Goal: Communication & Community: Ask a question

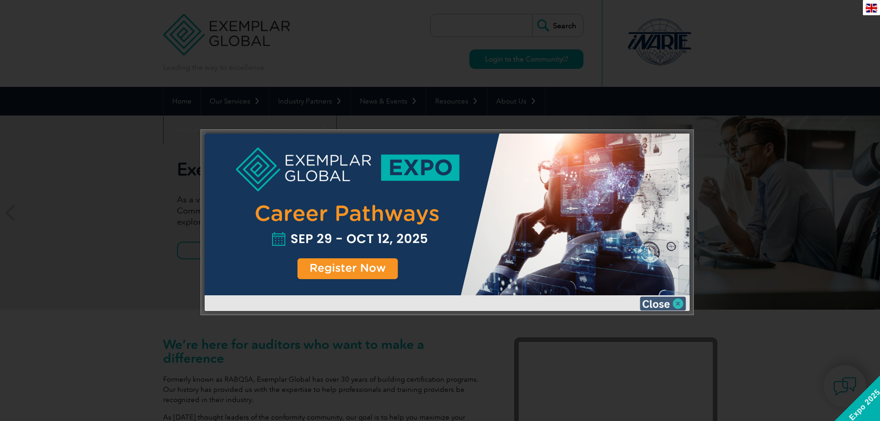
click at [669, 301] on img at bounding box center [663, 304] width 46 height 14
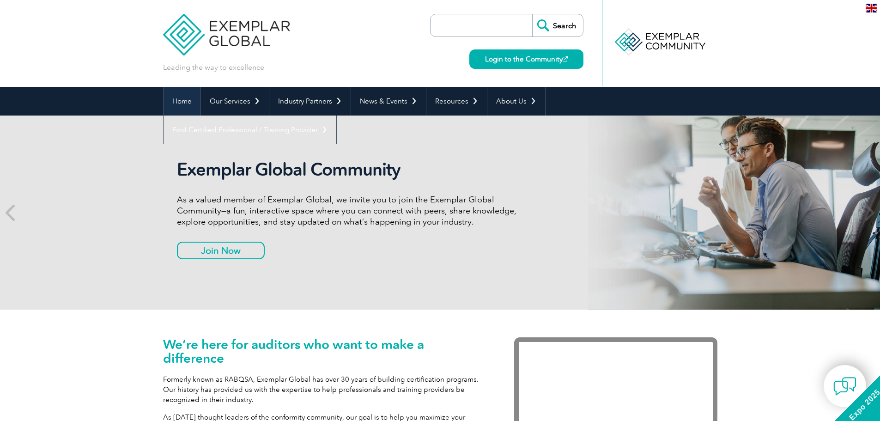
click at [176, 100] on link "Home" at bounding box center [182, 101] width 37 height 29
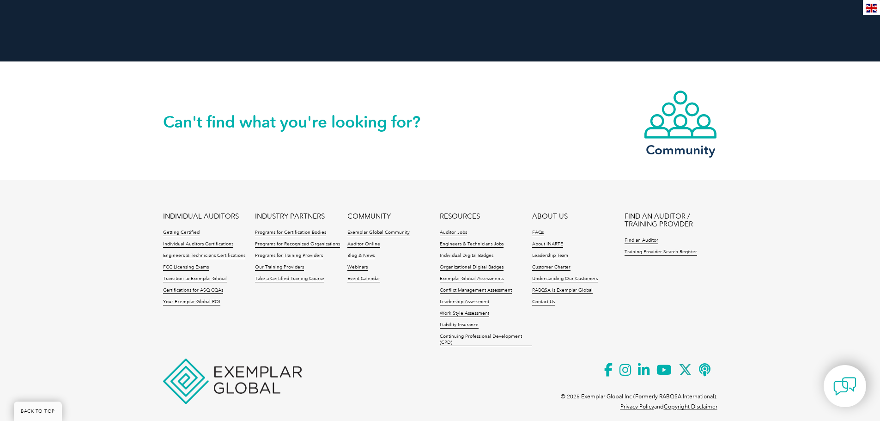
scroll to position [2110, 0]
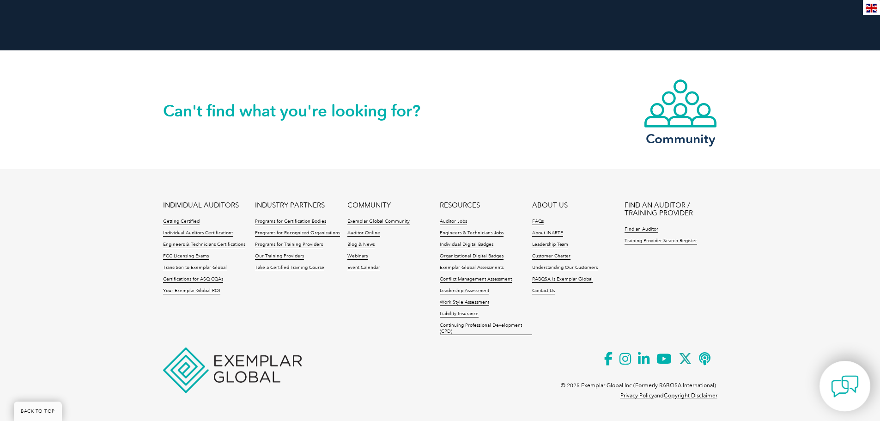
click at [845, 388] on img at bounding box center [845, 386] width 28 height 28
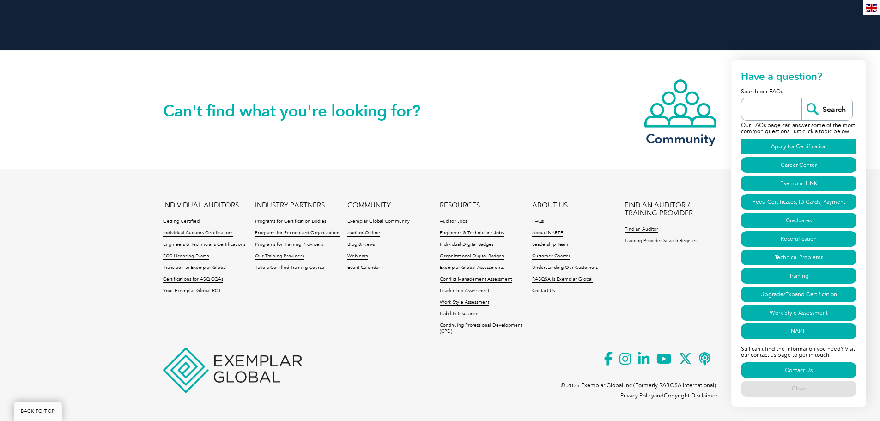
click at [800, 146] on link "Apply for Certification" at bounding box center [799, 147] width 116 height 16
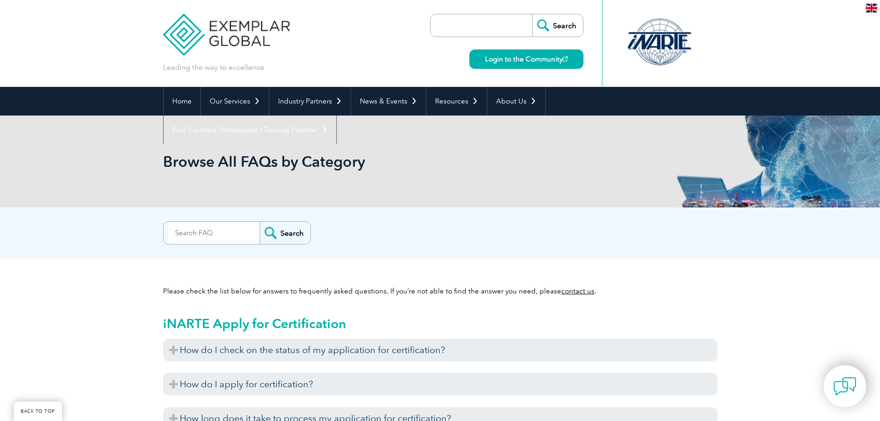
scroll to position [531, 0]
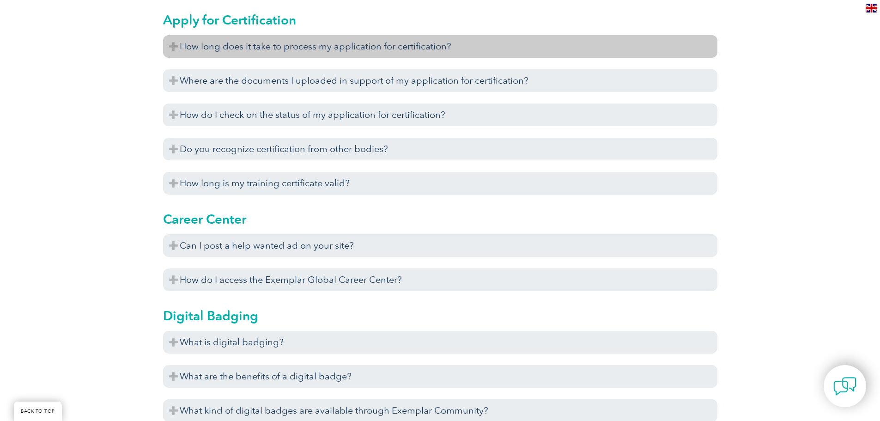
click at [353, 35] on div "Apply for Certification How long does it take to process my application for cer…" at bounding box center [440, 99] width 554 height 199
click at [354, 43] on h3 "How long does it take to process my application for certification?" at bounding box center [440, 46] width 554 height 23
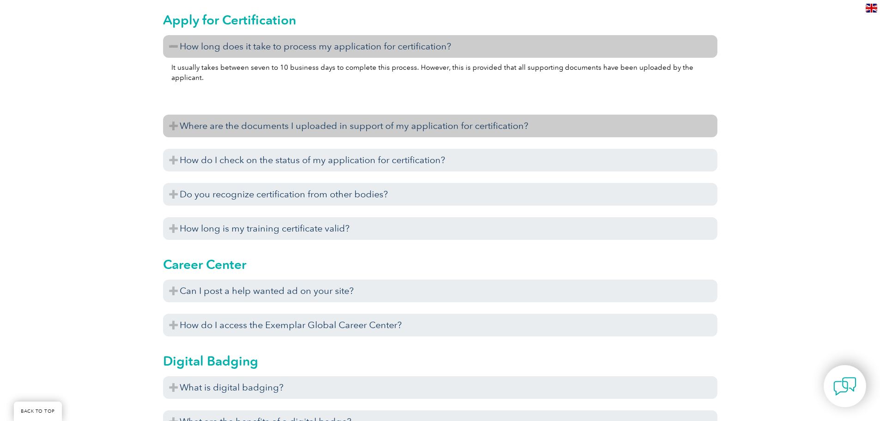
click at [262, 122] on h3 "Where are the documents I uploaded in support of my application for certificati…" at bounding box center [440, 126] width 554 height 23
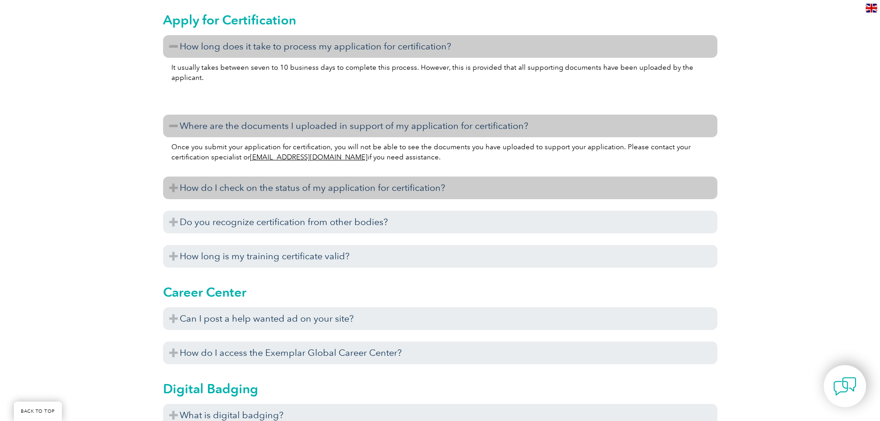
click at [231, 185] on h3 "How do I check on the status of my application for certification?" at bounding box center [440, 187] width 554 height 23
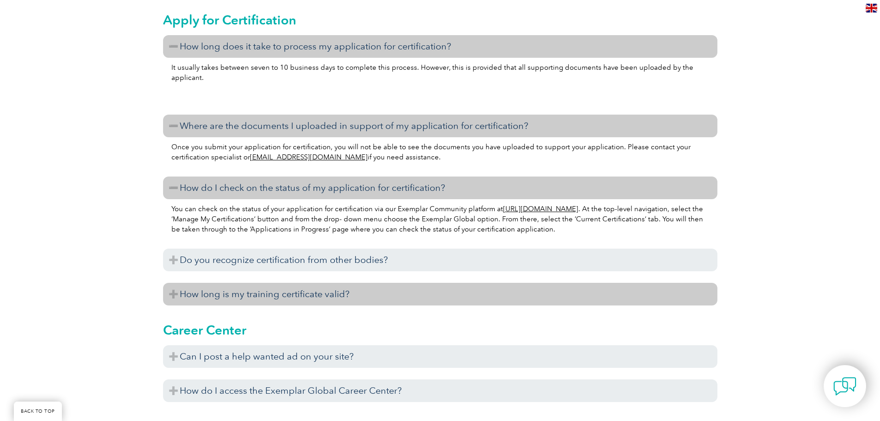
click at [252, 292] on h3 "How long is my training certificate valid?" at bounding box center [440, 294] width 554 height 23
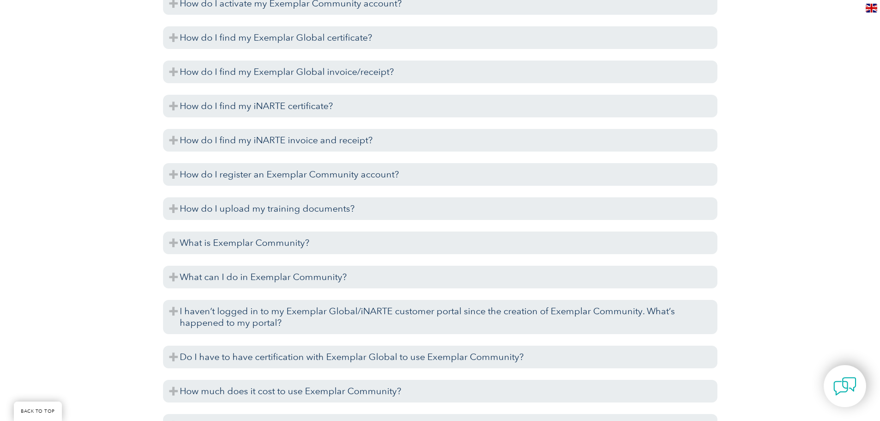
scroll to position [1455, 0]
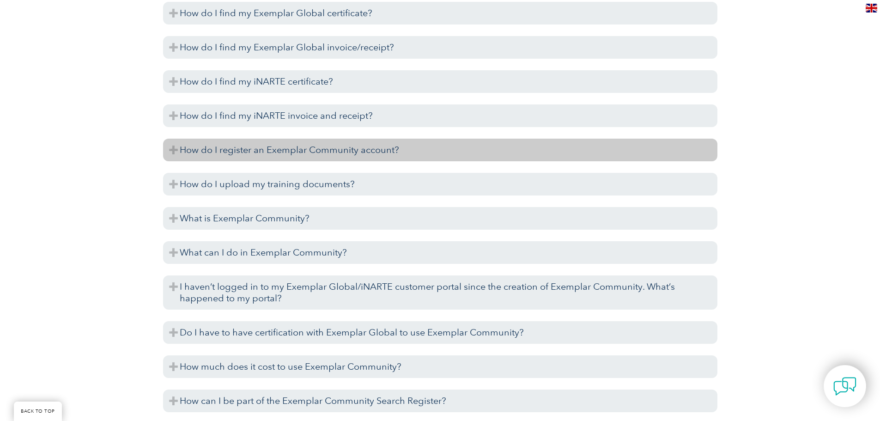
click at [370, 150] on h3 "How do I register an Exemplar Community account?" at bounding box center [440, 150] width 554 height 23
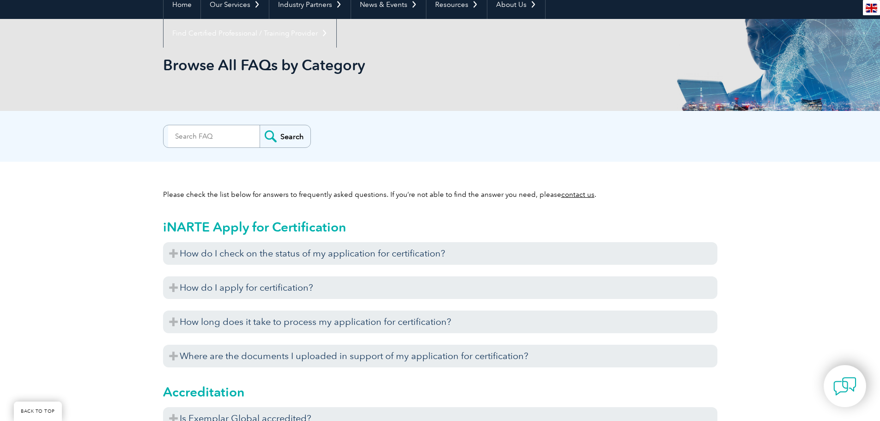
scroll to position [0, 0]
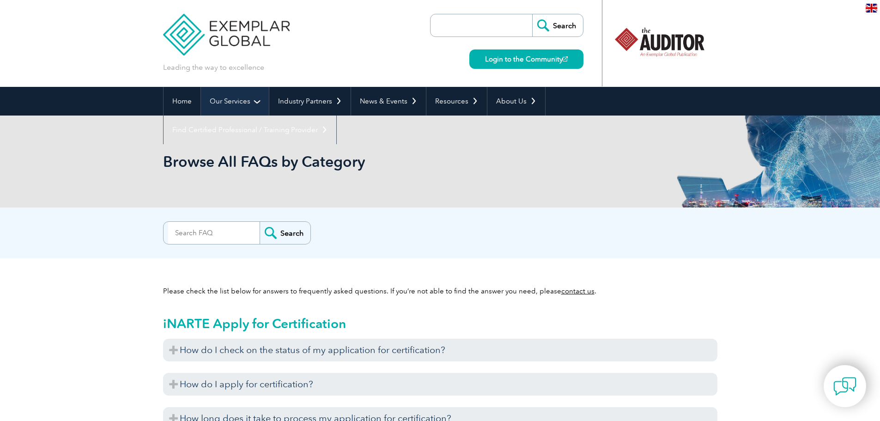
click at [230, 99] on link "Our Services" at bounding box center [235, 101] width 68 height 29
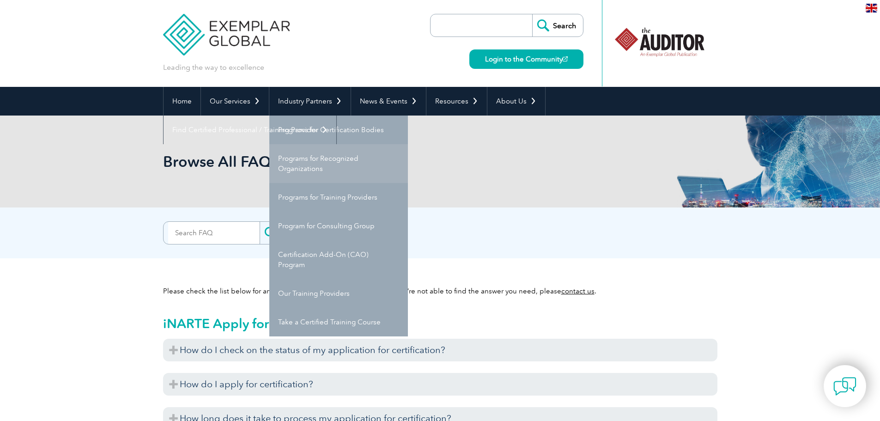
click at [337, 160] on link "Programs for Recognized Organizations" at bounding box center [338, 163] width 139 height 39
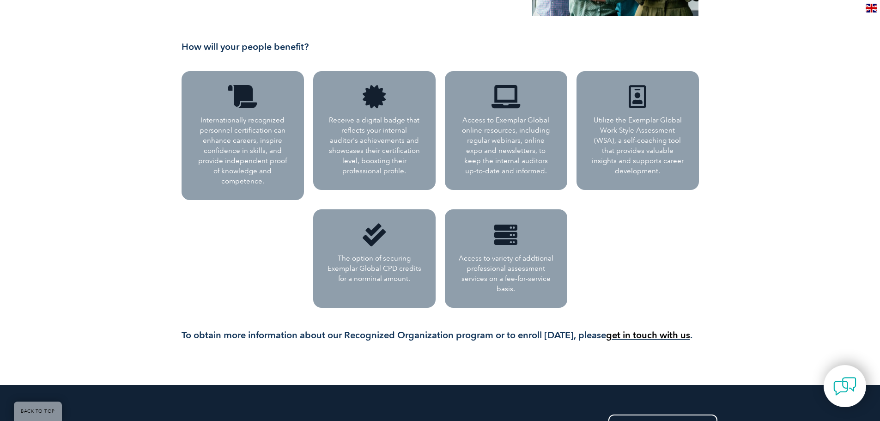
scroll to position [508, 0]
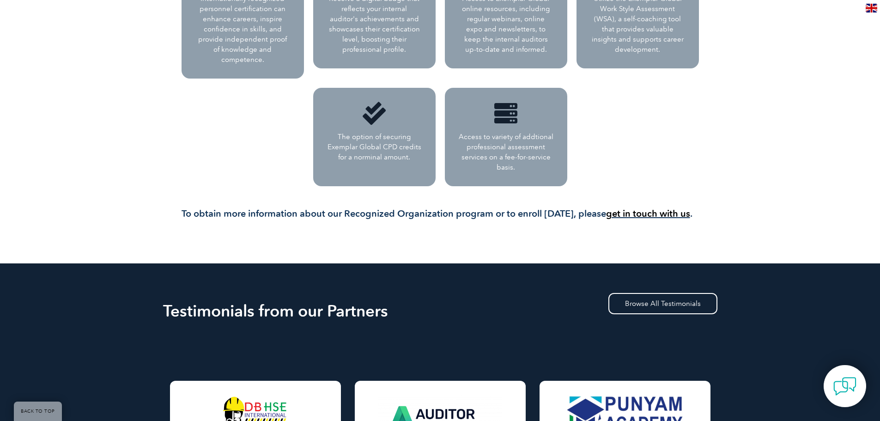
click at [657, 208] on link "get in touch with us" at bounding box center [648, 213] width 84 height 11
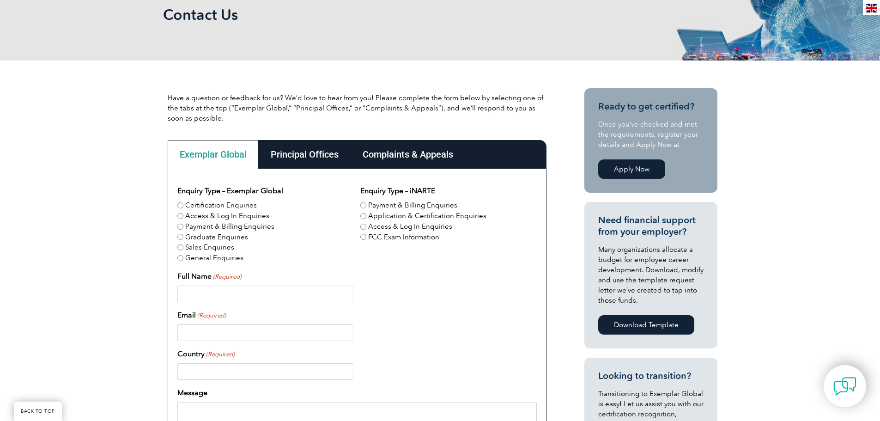
scroll to position [185, 0]
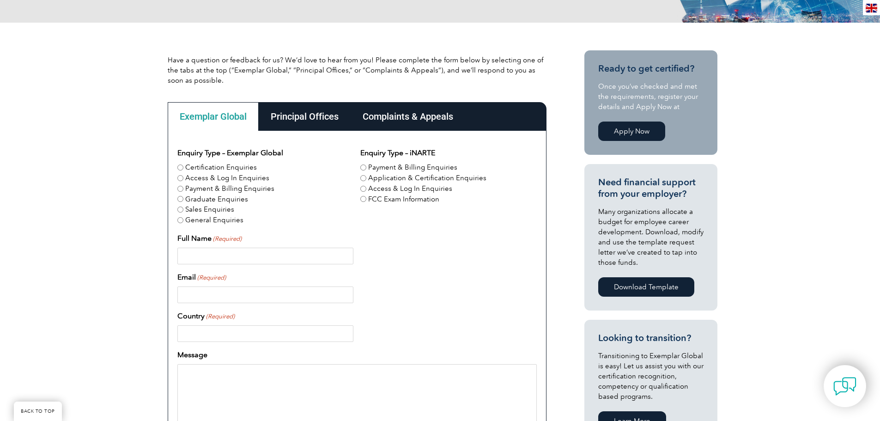
click at [182, 220] on input "General Enquiries" at bounding box center [180, 220] width 6 height 6
radio input "true"
click at [231, 250] on input "Full Name (Required)" at bounding box center [265, 256] width 176 height 17
type input "Joseph"
type input "A"
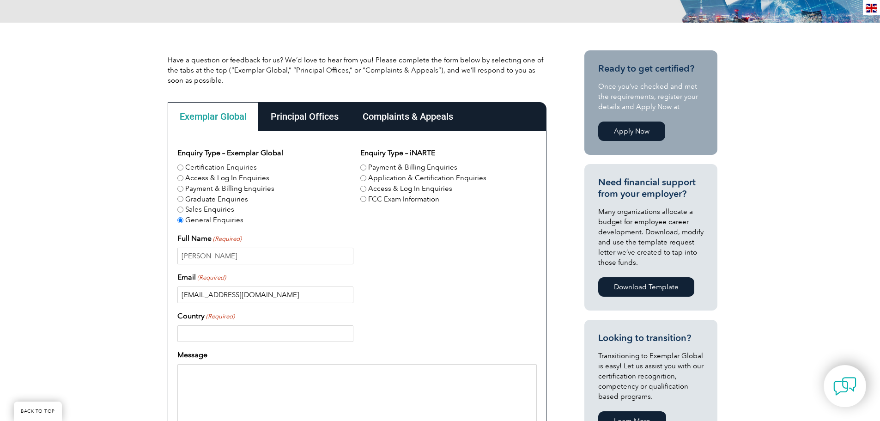
type input "joea@vortexdoors.com"
type input "USA"
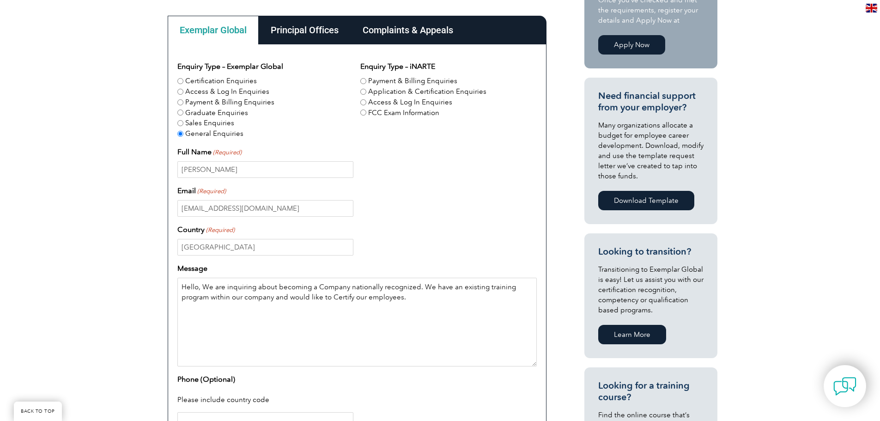
scroll to position [370, 0]
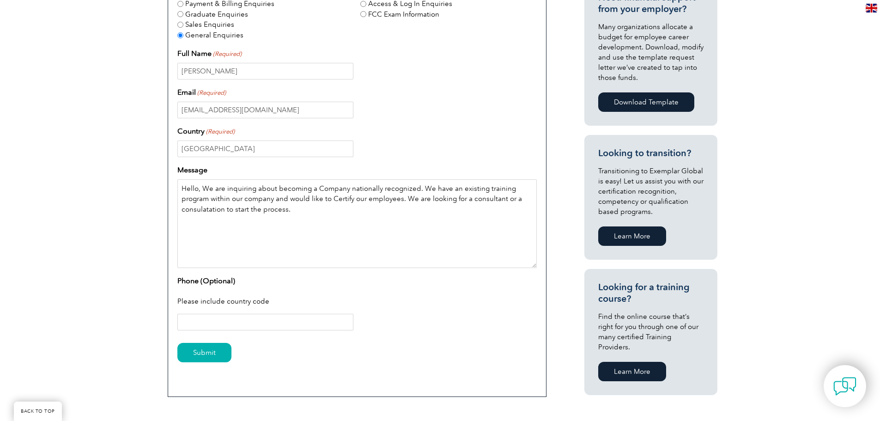
click at [206, 216] on textarea "Hello, We are inquiring about becoming a Company nationally recognized. We have…" at bounding box center [356, 223] width 359 height 89
click at [204, 204] on textarea "Hello, We are inquiring about becoming a Company nationally recognized. We have…" at bounding box center [356, 223] width 359 height 89
click at [209, 208] on textarea "Hello, We are inquiring about becoming a Company nationally recognized. We have…" at bounding box center [356, 223] width 359 height 89
click at [210, 210] on textarea "Hello, We are inquiring about becoming a Company nationally recognized. We have…" at bounding box center [356, 223] width 359 height 89
click at [295, 217] on textarea "Hello, We are inquiring about becoming a Company nationally recognized. We have…" at bounding box center [356, 223] width 359 height 89
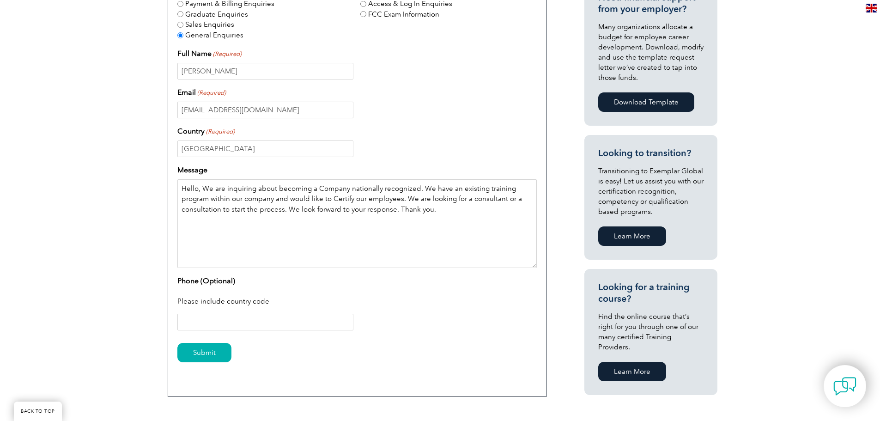
type textarea "Hello, We are inquiring about becoming a Company nationally recognized. We have…"
click at [262, 315] on input "Phone (Optional)" at bounding box center [265, 322] width 176 height 17
type input "1-714-356-2185"
click at [210, 350] on input "Submit" at bounding box center [204, 352] width 54 height 19
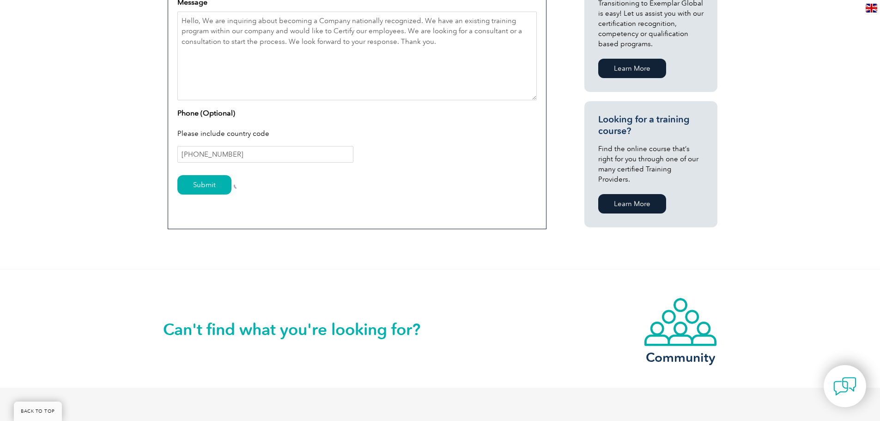
scroll to position [554, 0]
